Goal: Task Accomplishment & Management: Manage account settings

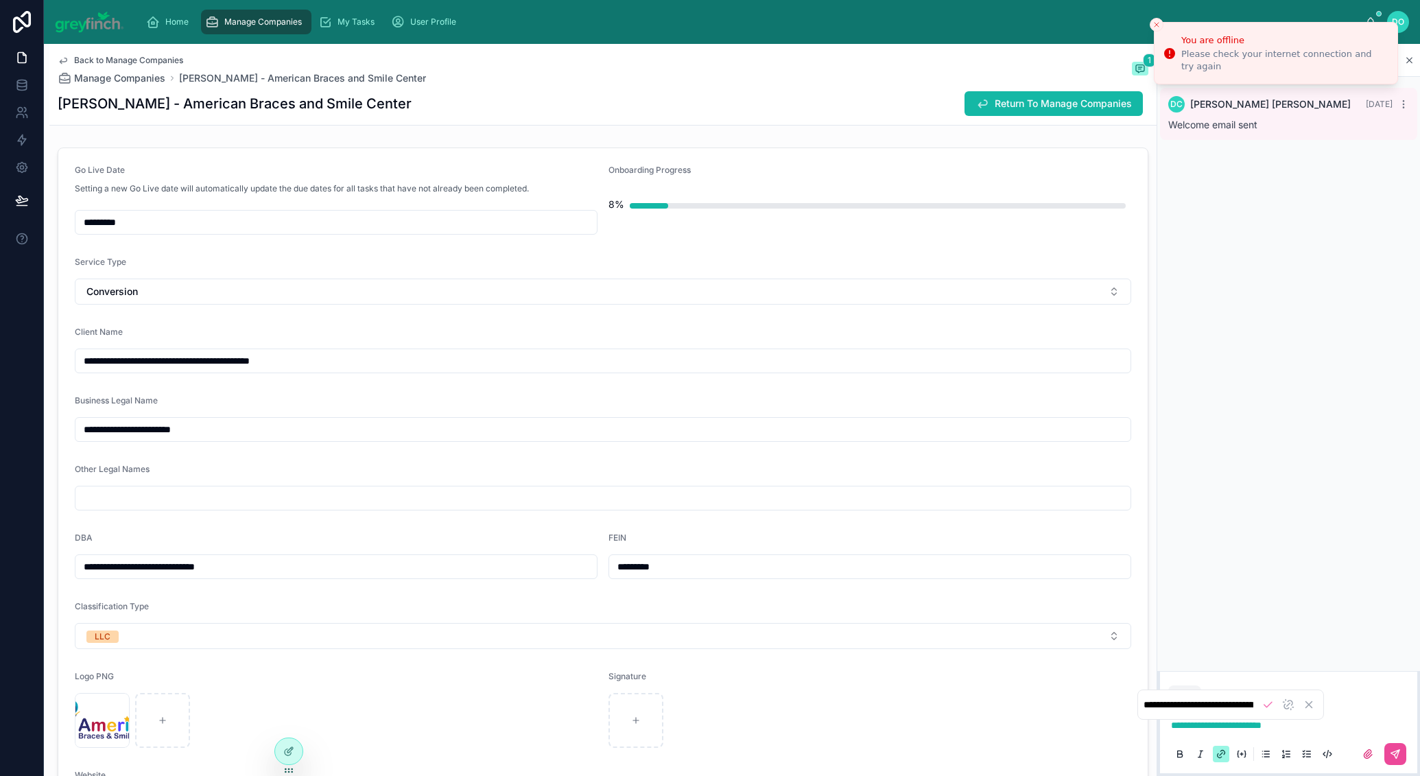
scroll to position [2025, 0]
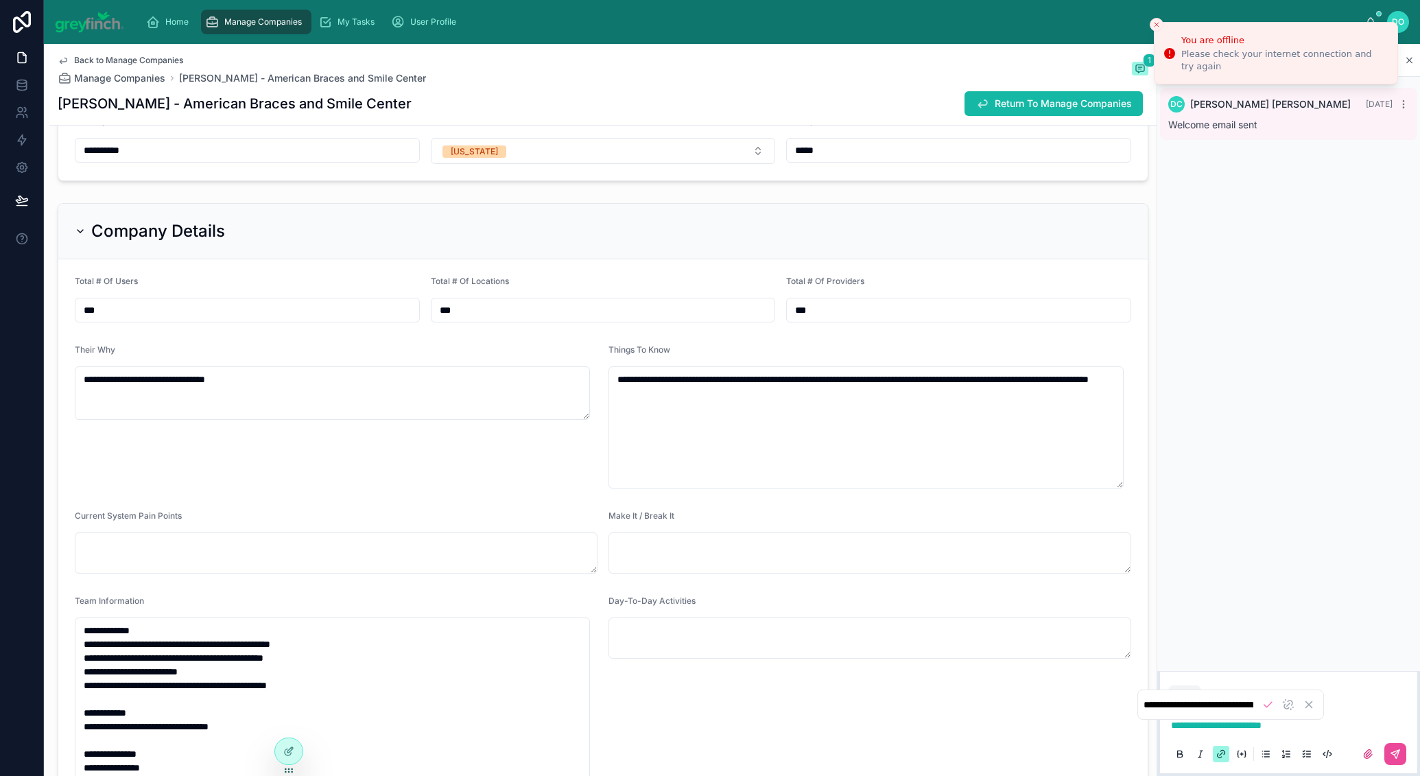
click at [1156, 26] on icon "Close toast" at bounding box center [1156, 25] width 8 height 8
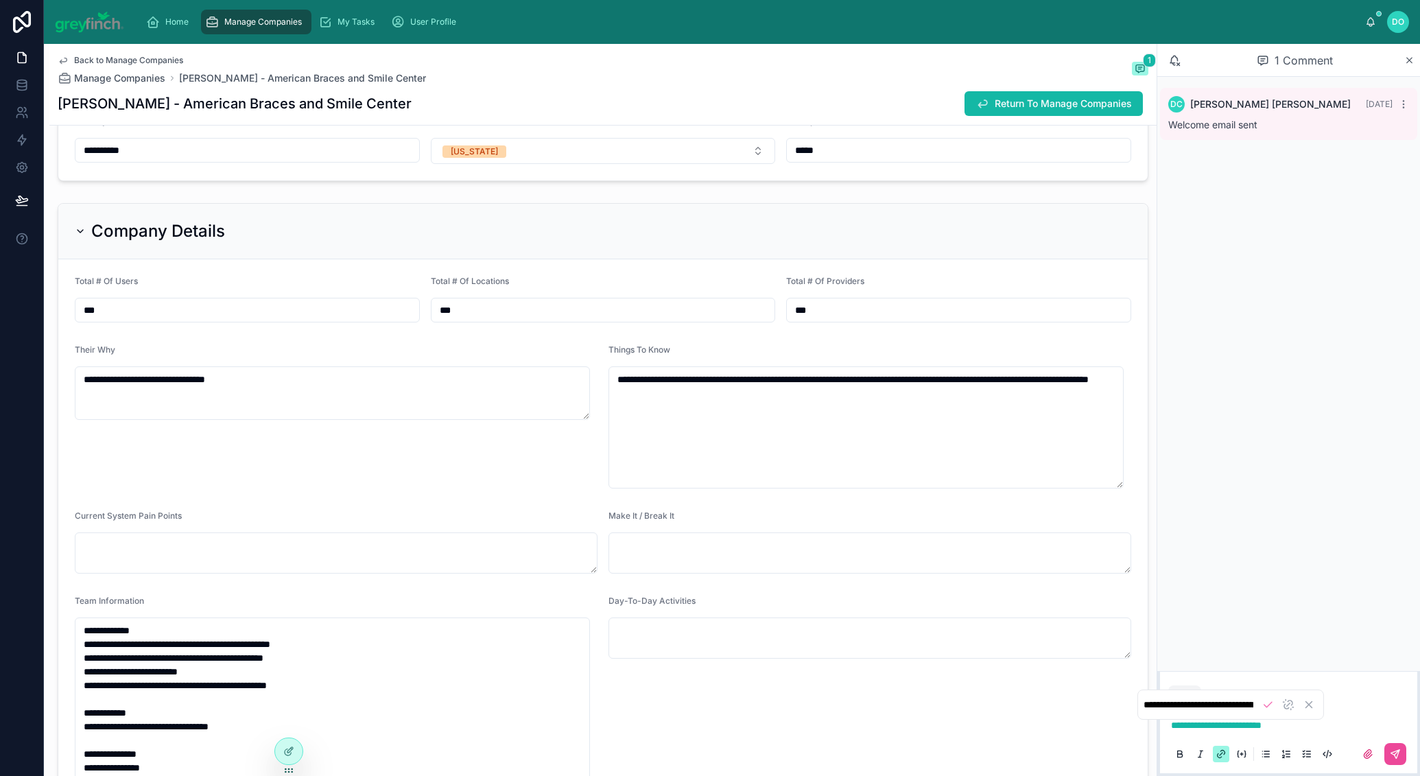
click at [241, 19] on span "Manage Companies" at bounding box center [263, 21] width 78 height 11
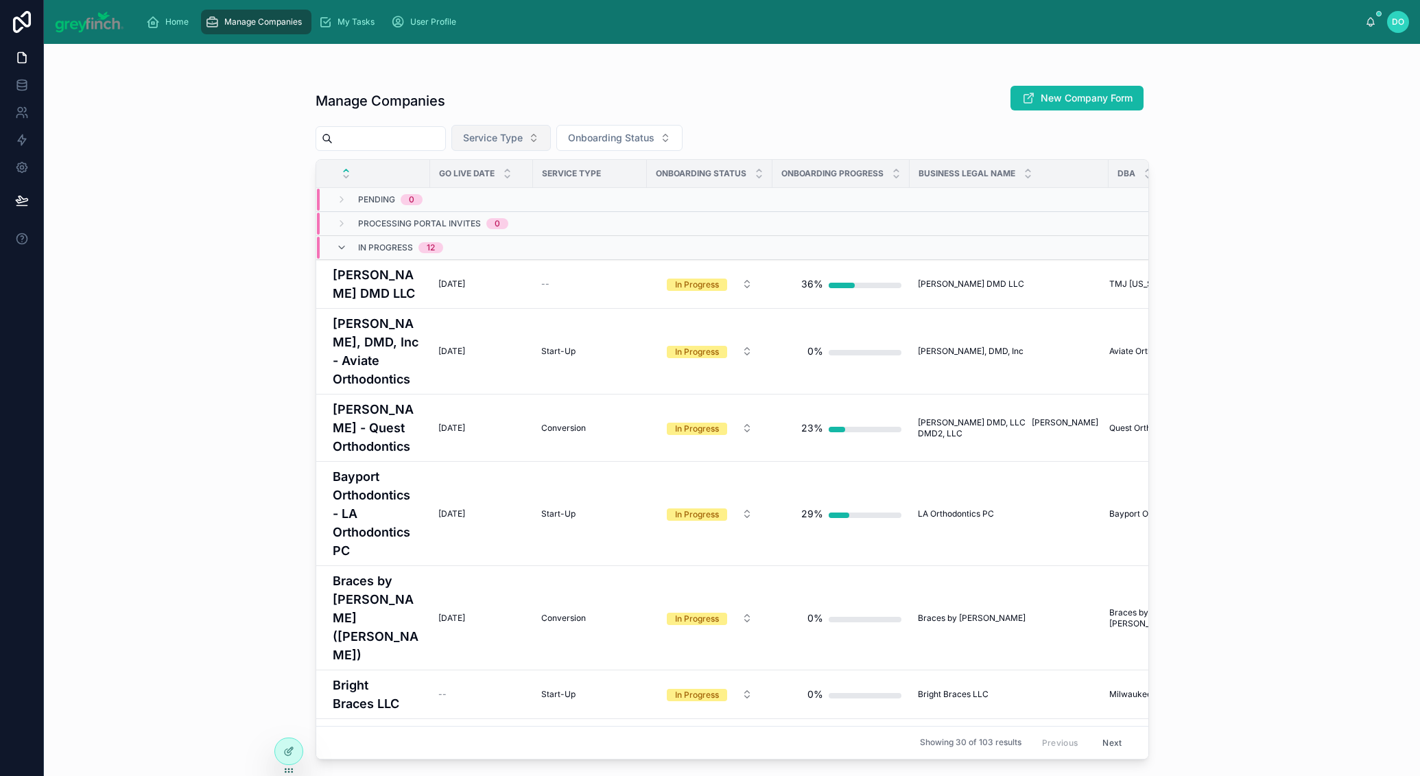
click at [523, 132] on span "Service Type" at bounding box center [493, 138] width 60 height 14
click at [486, 253] on span "Conversion" at bounding box center [461, 259] width 50 height 14
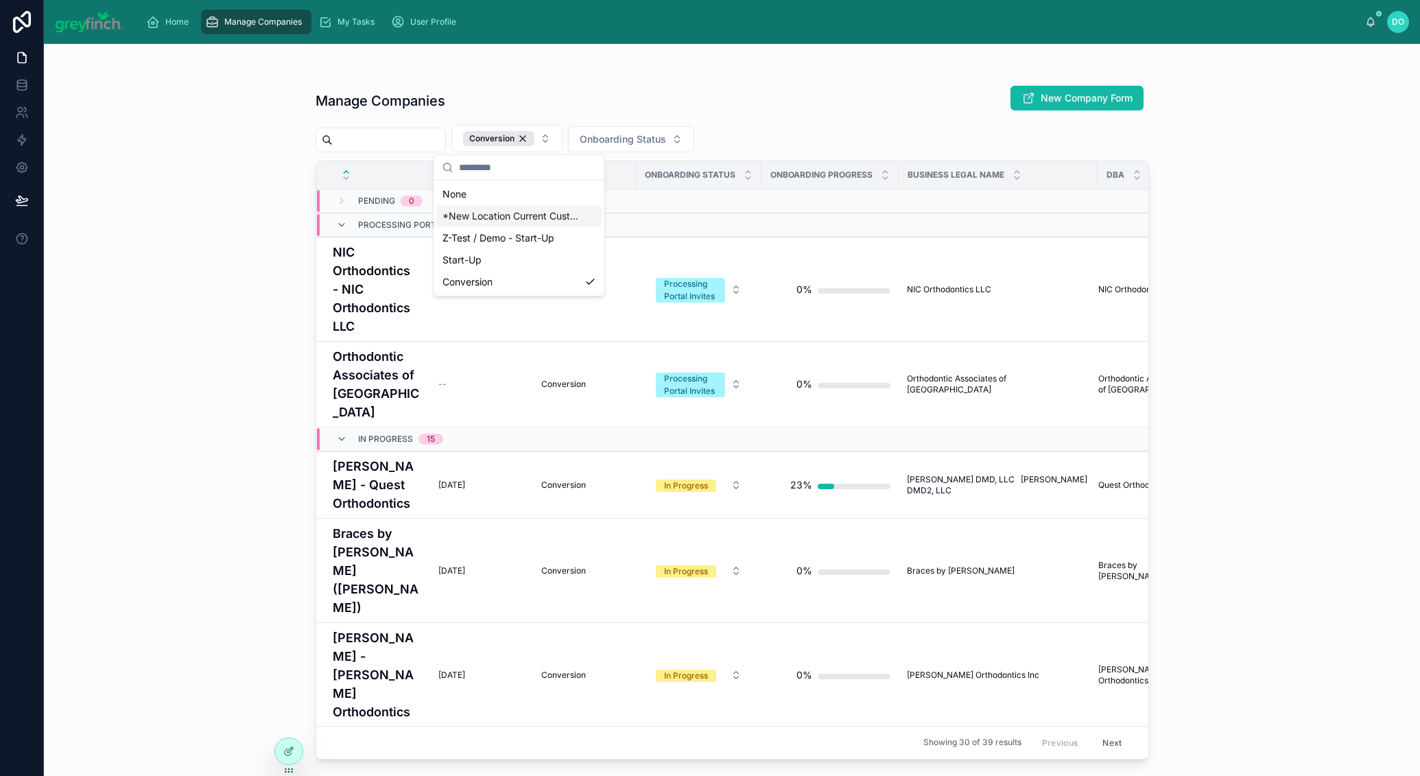
click at [745, 78] on div "Manage Companies New Company Form Conversion Onboarding Status Go Live Date Ser…" at bounding box center [731, 418] width 833 height 682
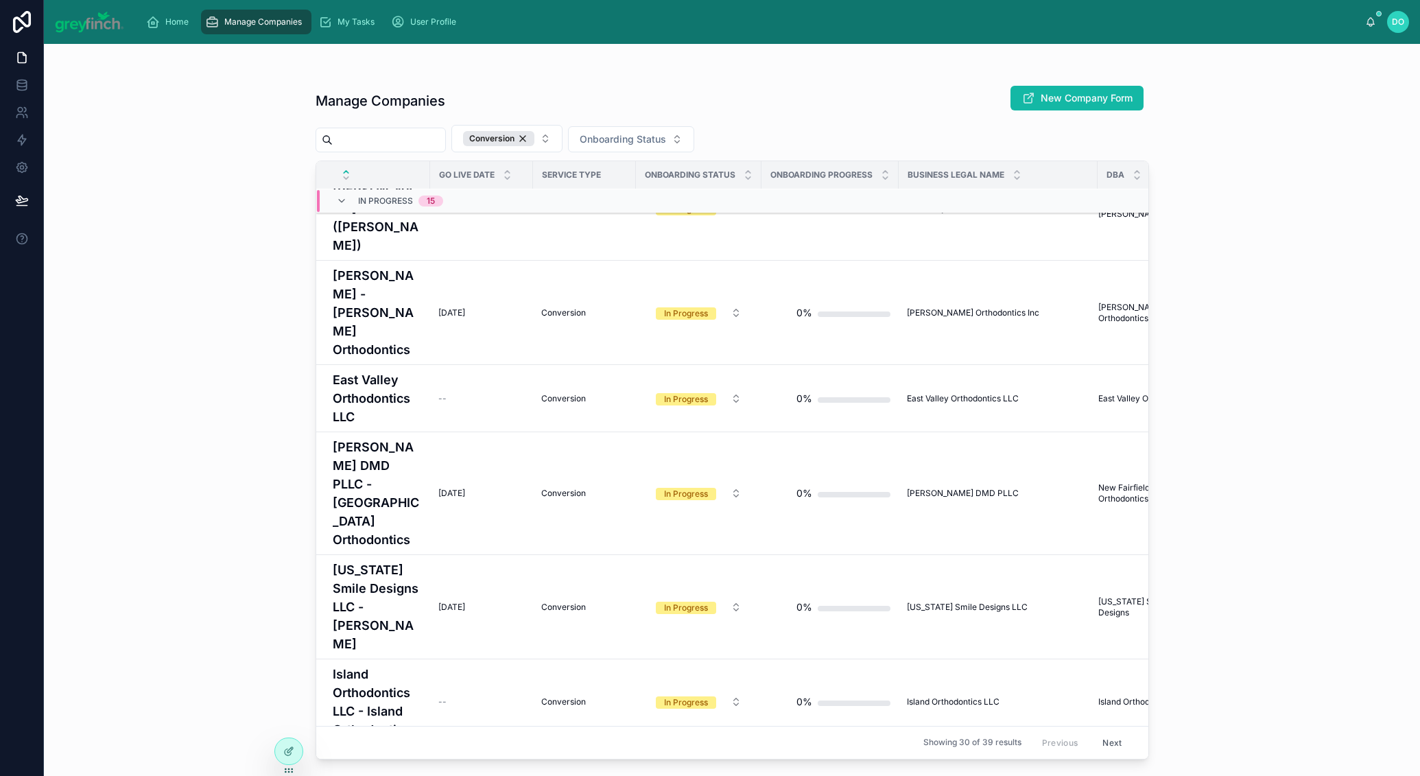
scroll to position [370, 0]
